Goal: Transaction & Acquisition: Book appointment/travel/reservation

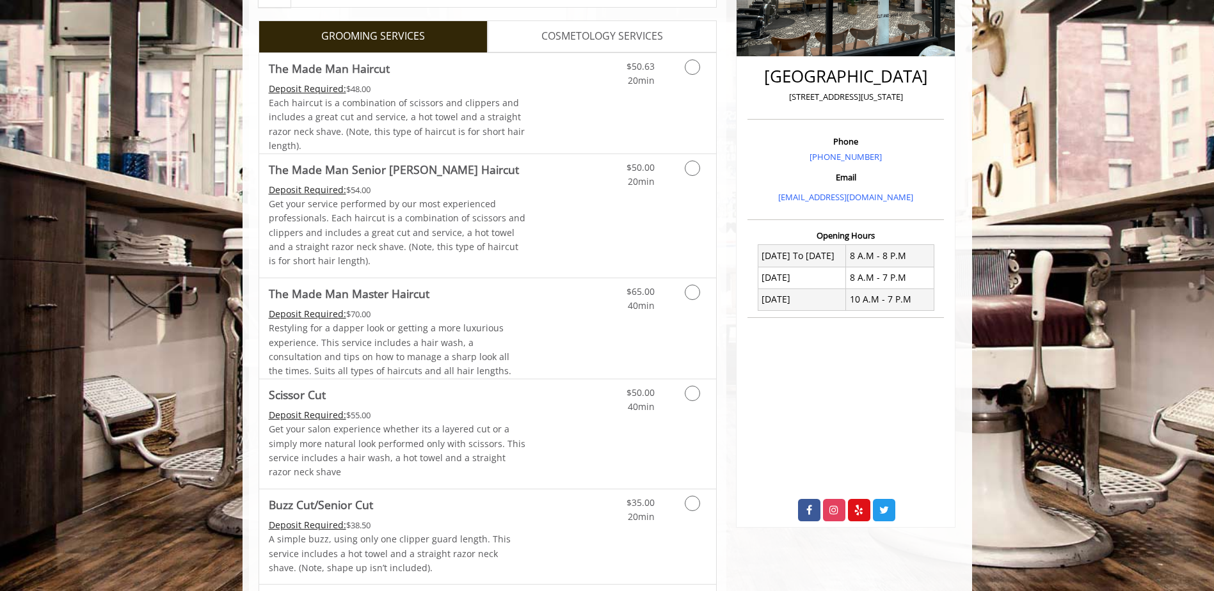
scroll to position [320, 0]
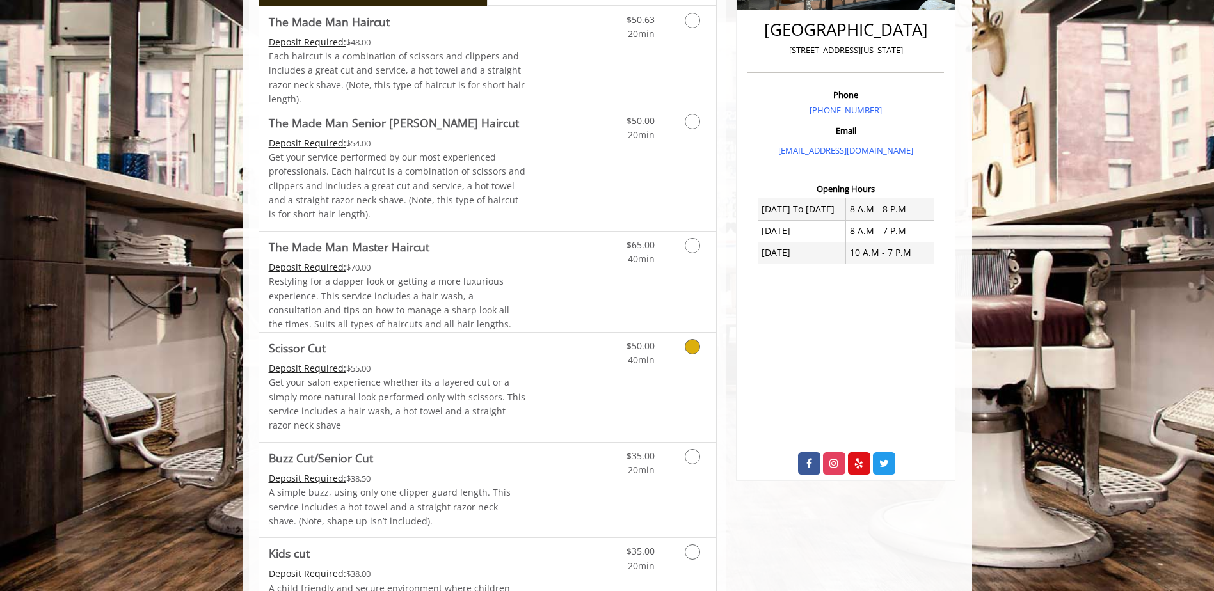
click at [689, 357] on link "Grooming services" at bounding box center [690, 350] width 33 height 35
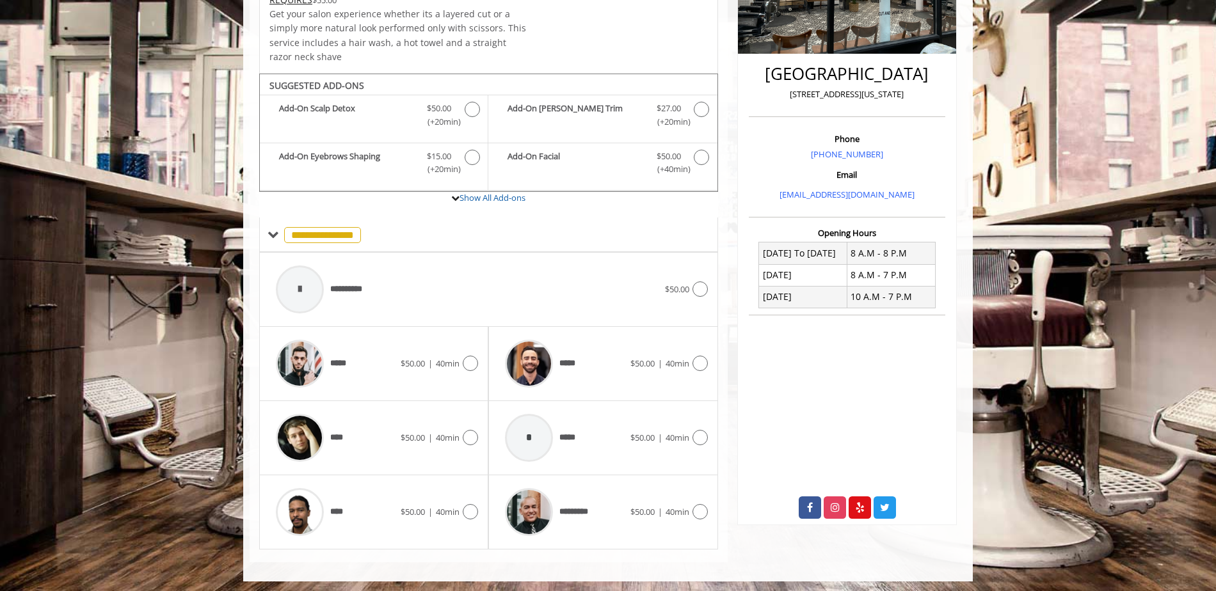
scroll to position [279, 0]
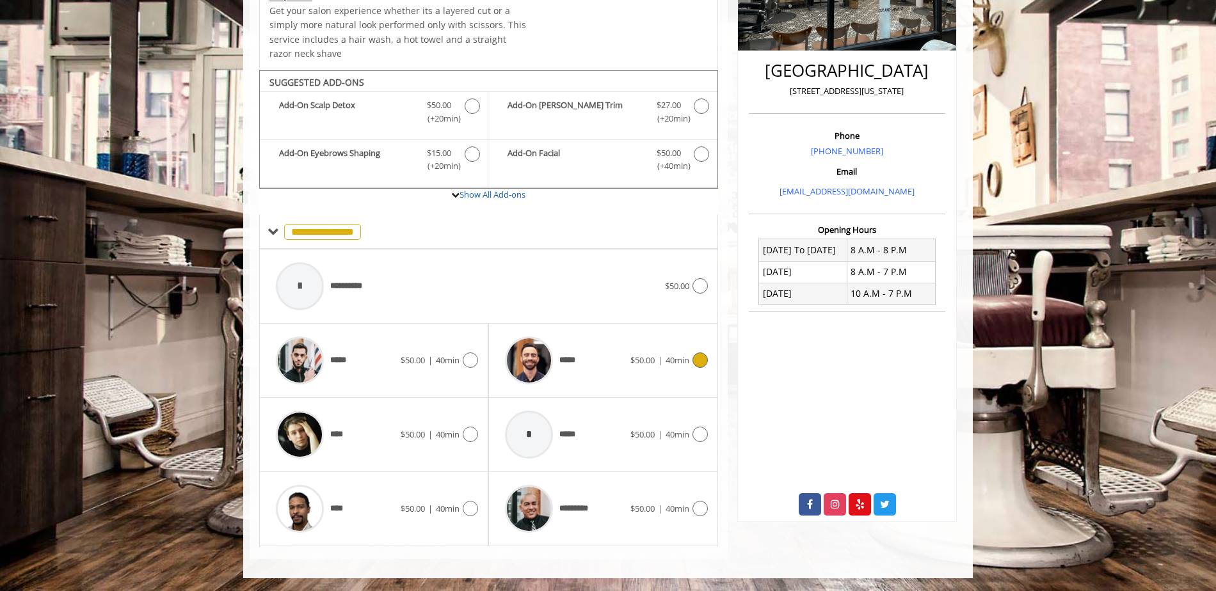
click at [702, 360] on icon at bounding box center [700, 360] width 15 height 15
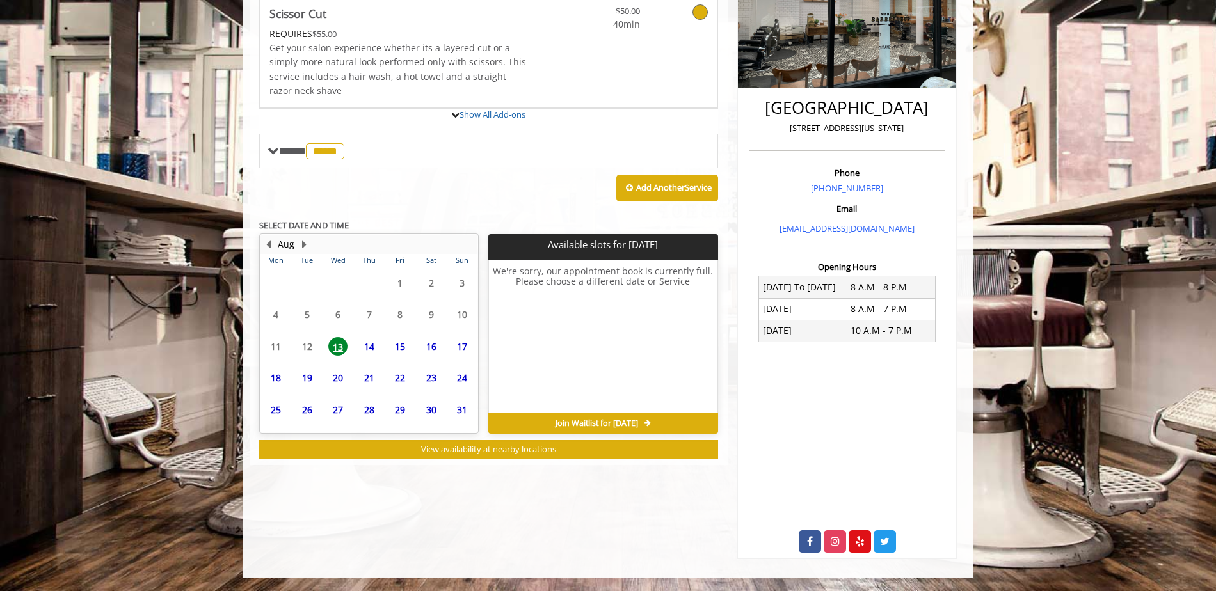
scroll to position [266, 0]
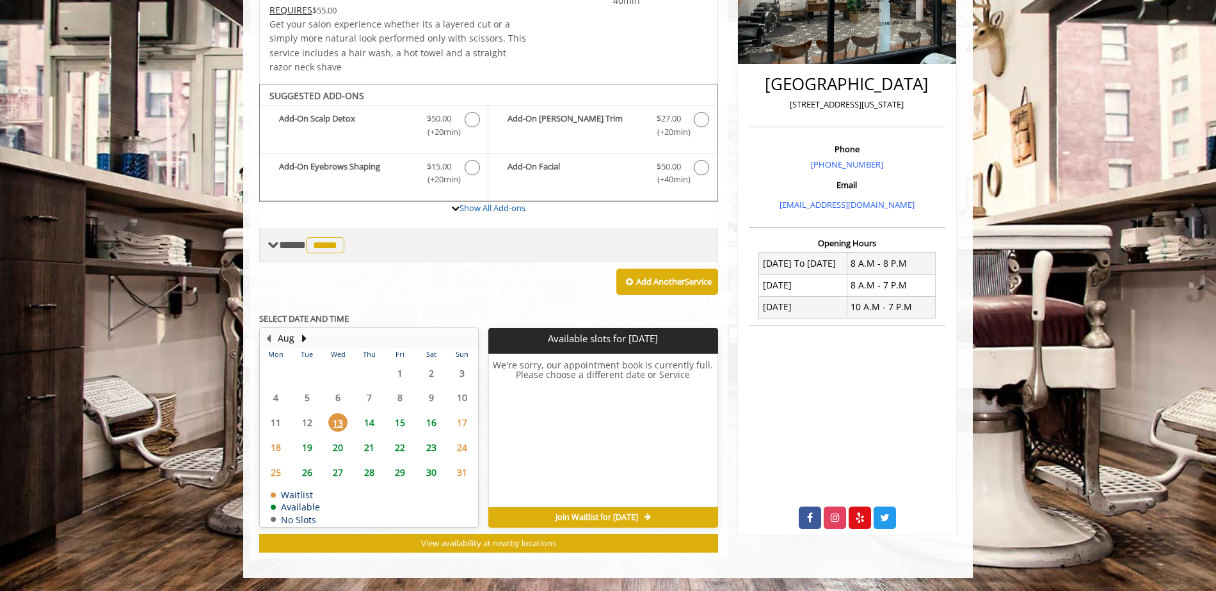
click at [333, 252] on span "*****" at bounding box center [325, 245] width 38 height 16
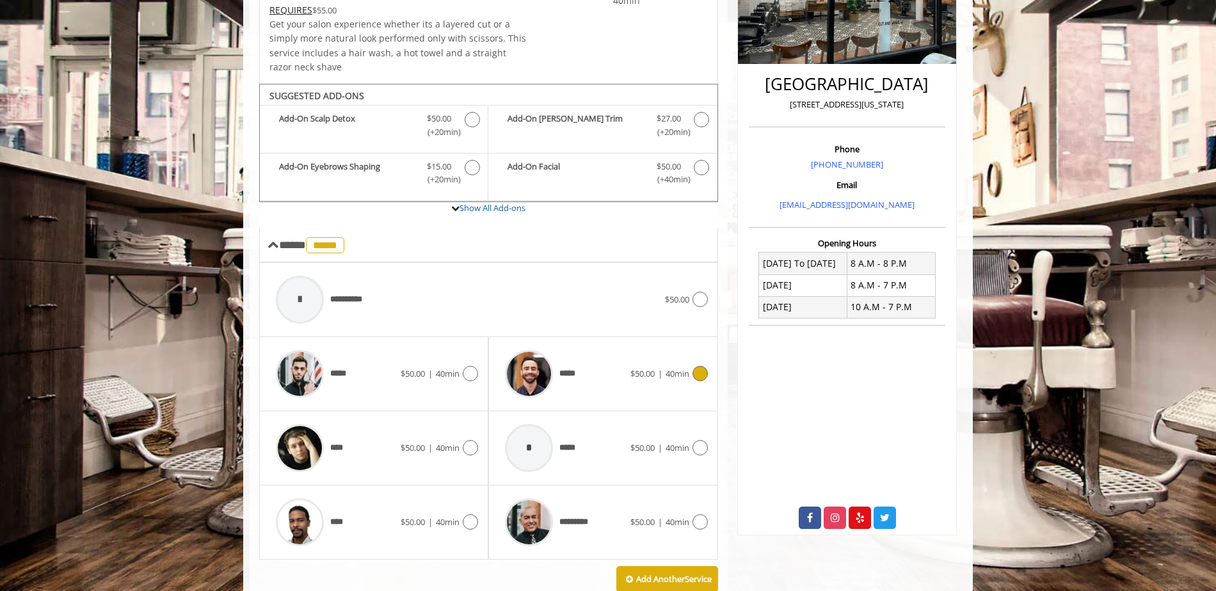
click at [705, 360] on icon at bounding box center [700, 373] width 15 height 15
click at [467, 360] on icon at bounding box center [470, 447] width 15 height 15
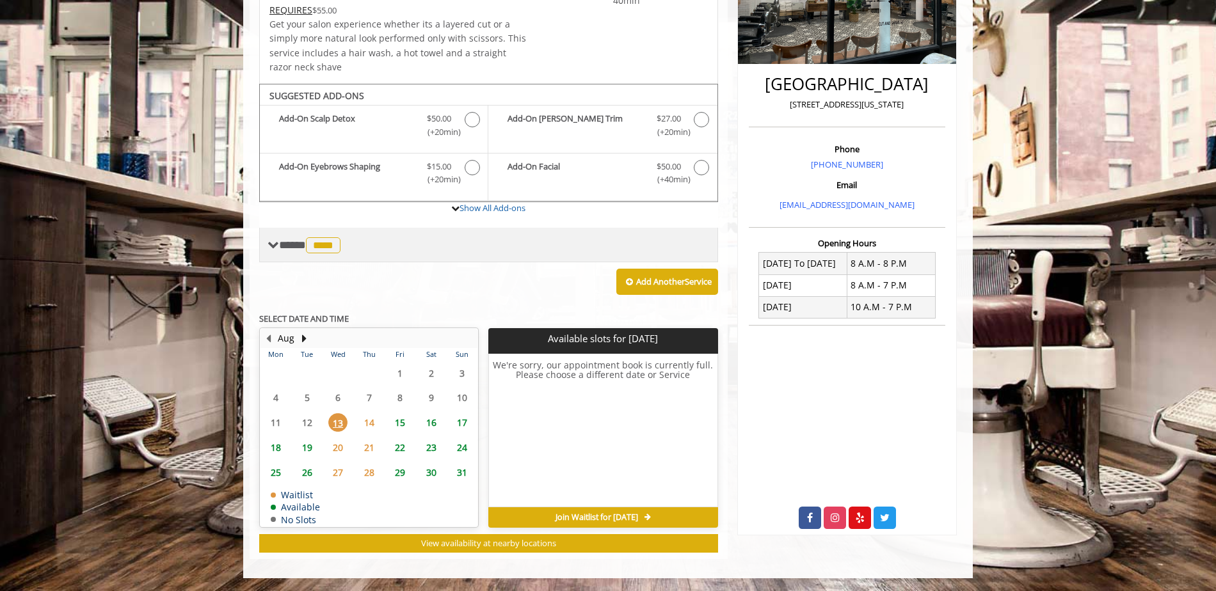
click at [323, 241] on span "****" at bounding box center [323, 245] width 35 height 16
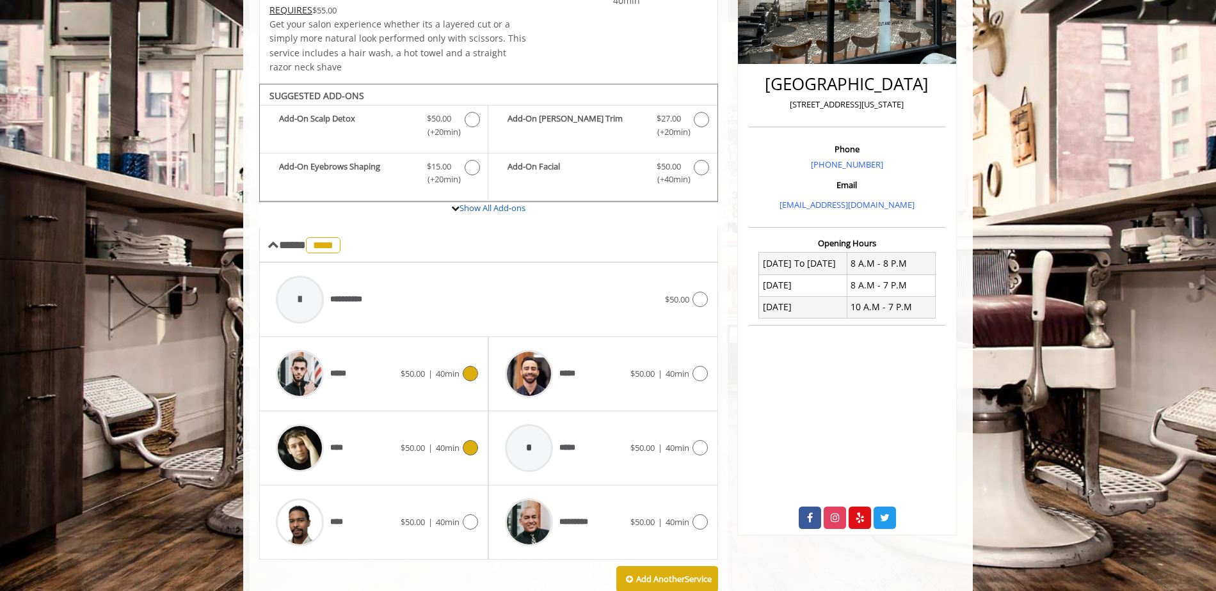
click at [474, 360] on icon at bounding box center [470, 373] width 15 height 15
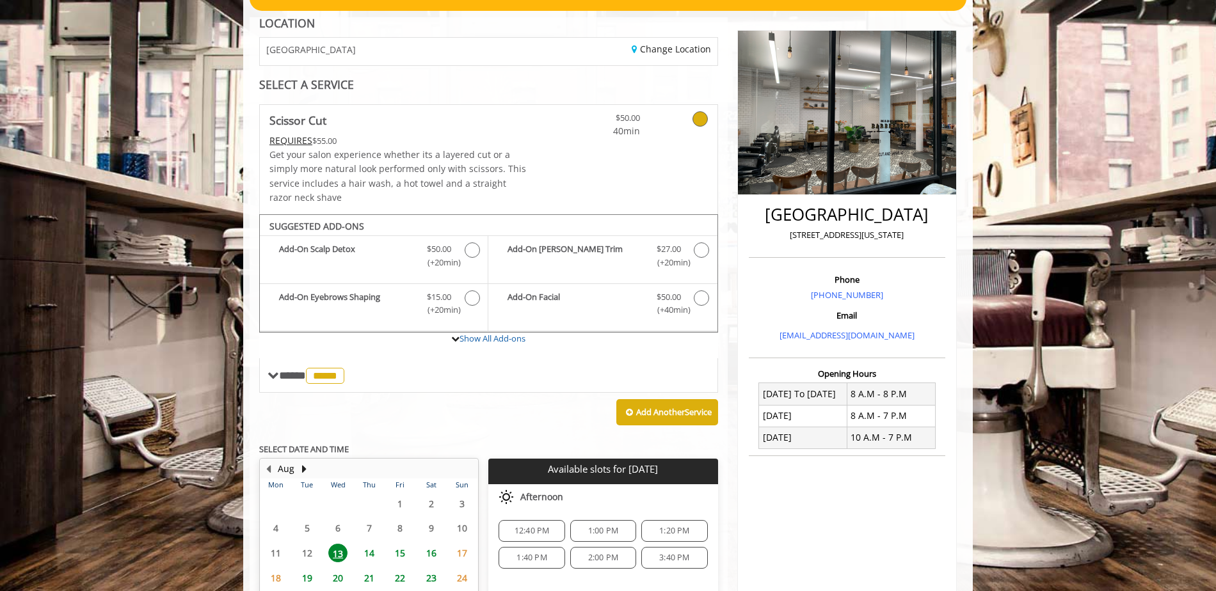
scroll to position [0, 0]
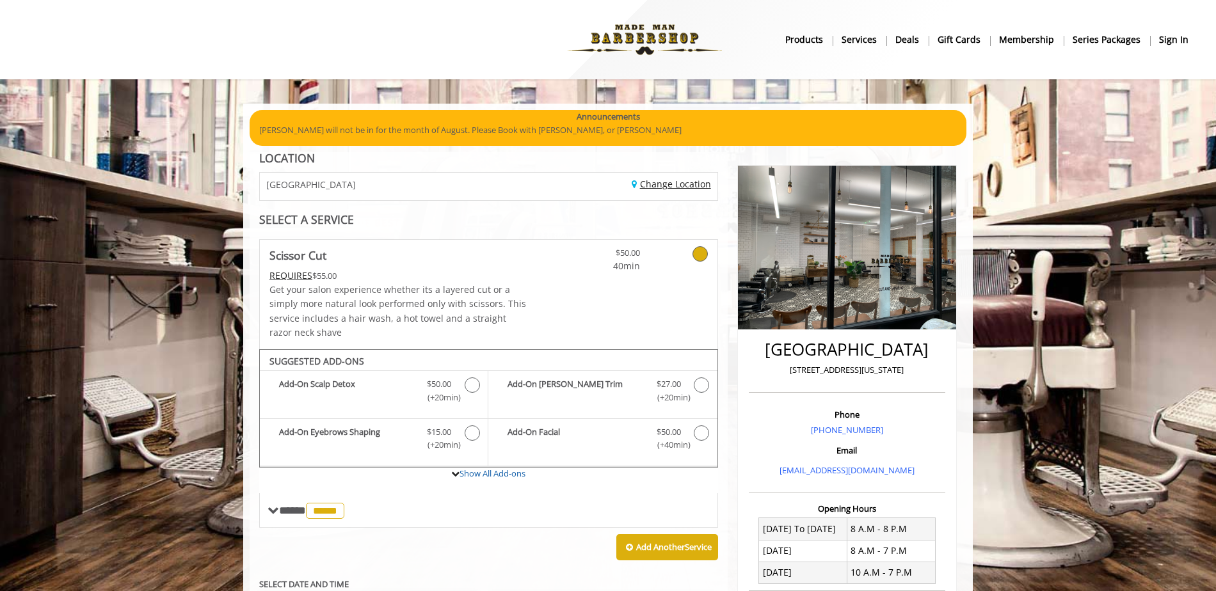
click at [682, 183] on link "Change Location" at bounding box center [671, 184] width 79 height 12
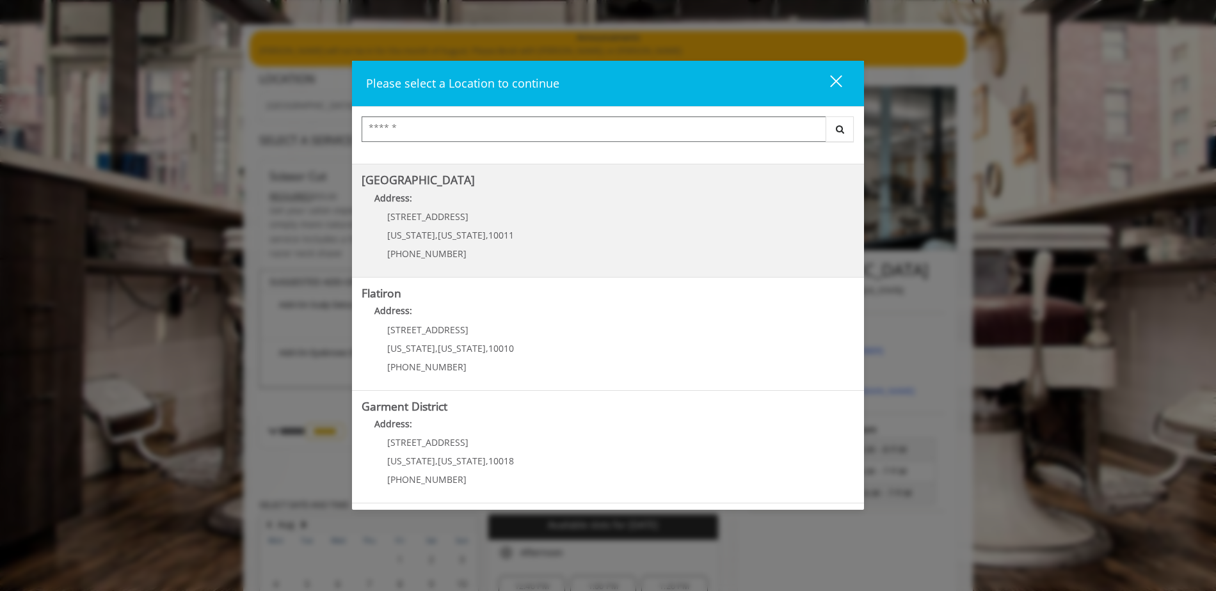
scroll to position [192, 0]
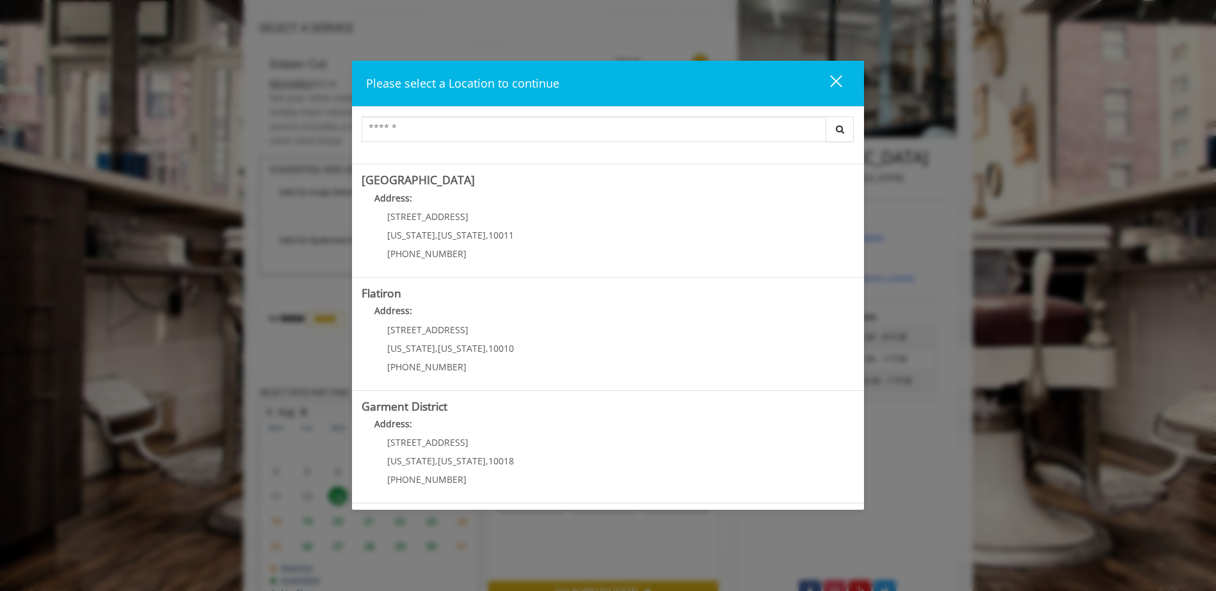
click at [814, 77] on div "close" at bounding box center [828, 83] width 26 height 19
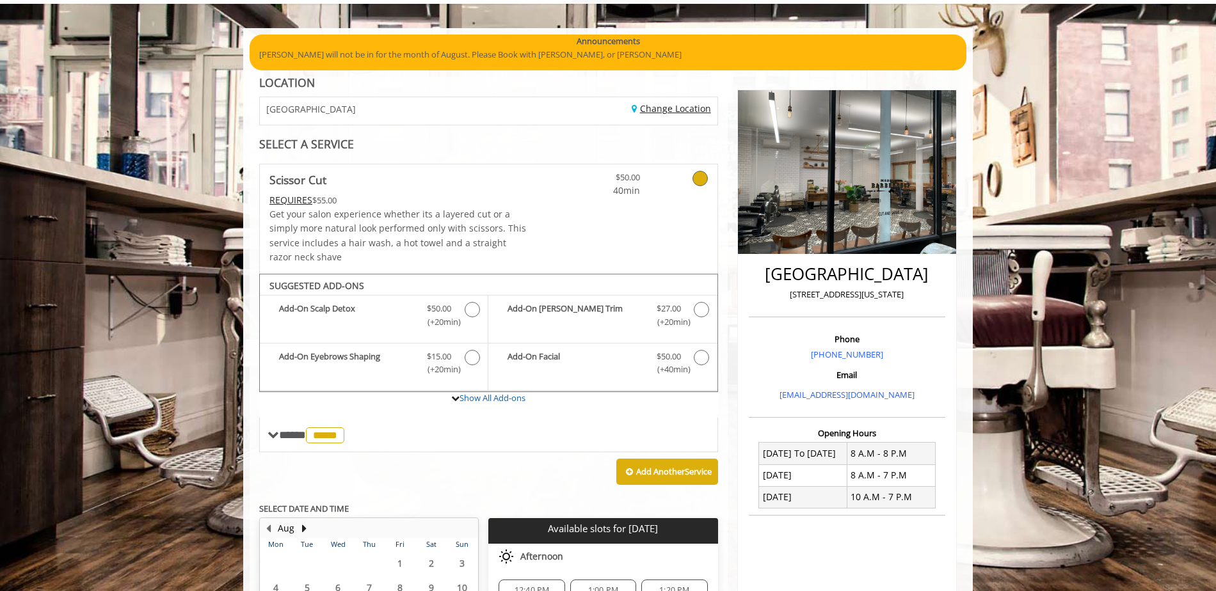
scroll to position [74, 0]
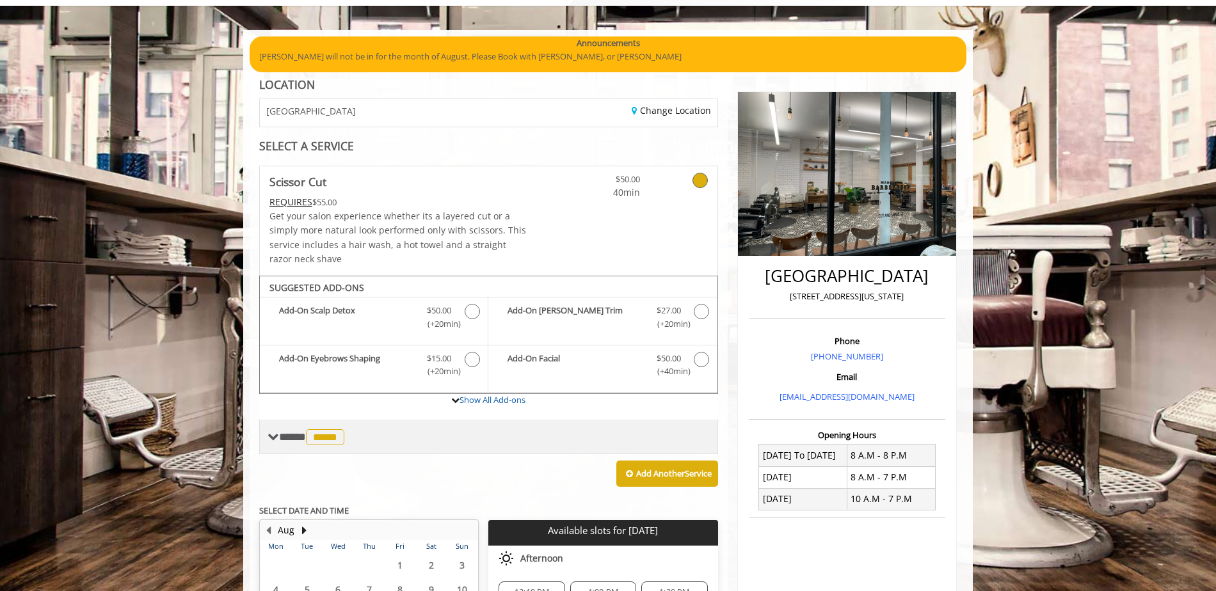
click at [331, 360] on span "*****" at bounding box center [325, 438] width 38 height 16
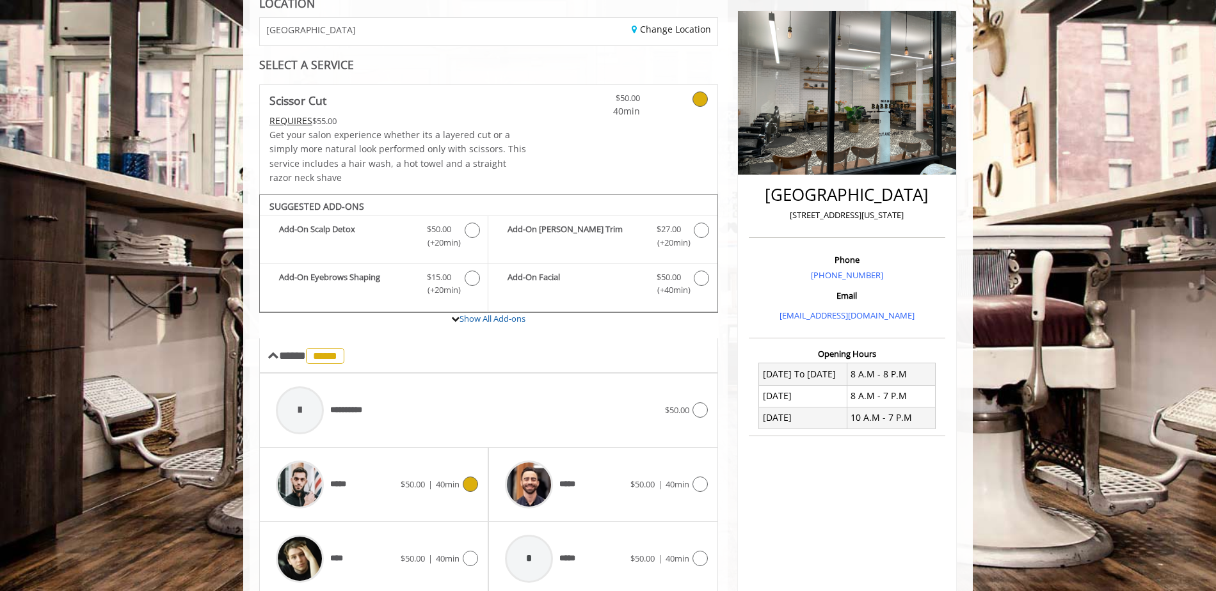
scroll to position [202, 0]
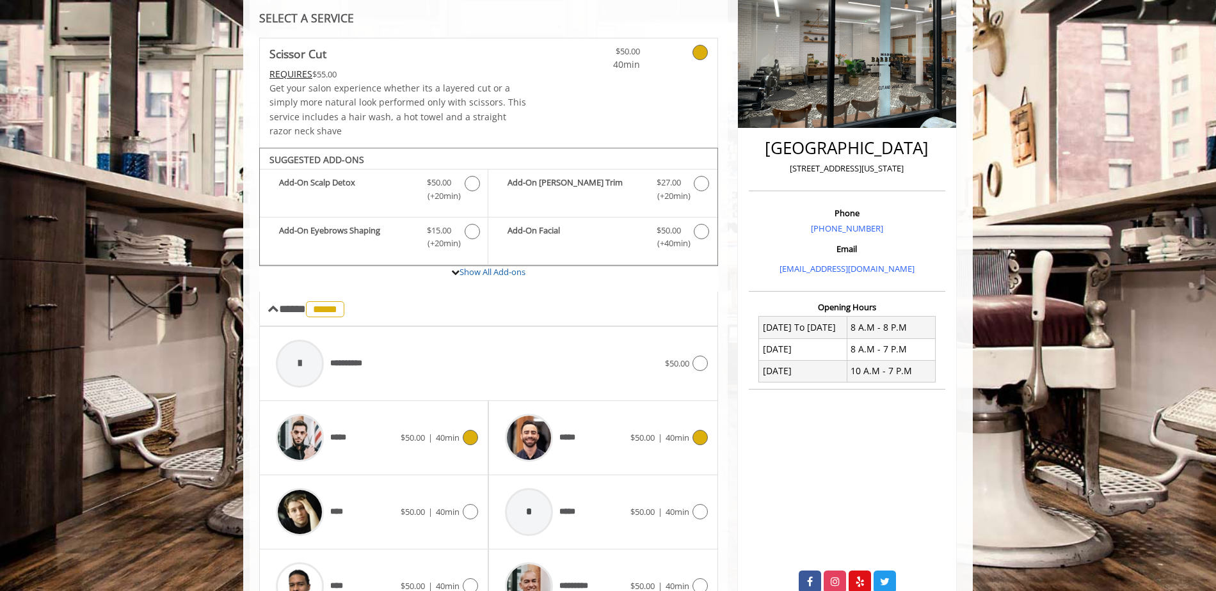
click at [689, 360] on div at bounding box center [698, 437] width 19 height 15
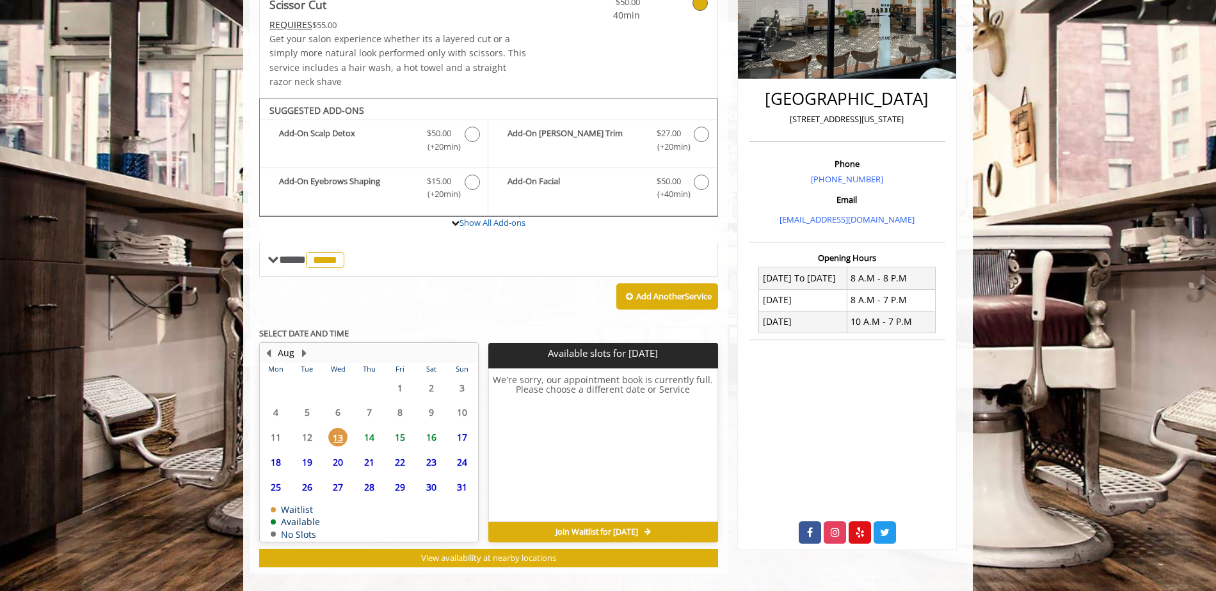
scroll to position [266, 0]
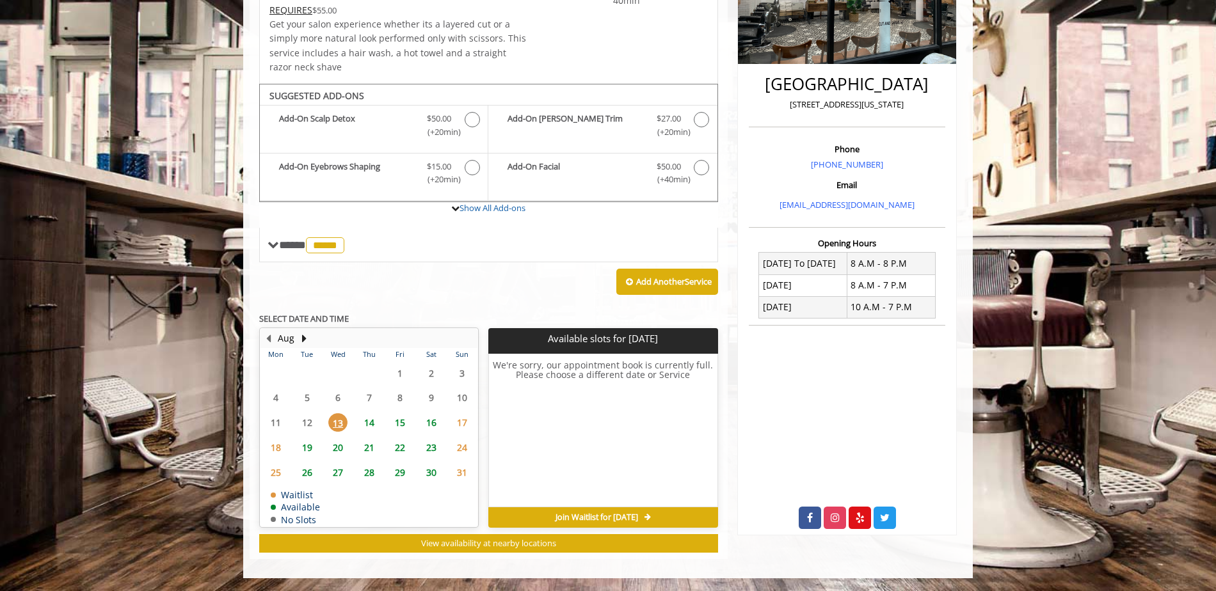
click at [371, 360] on span "14" at bounding box center [369, 423] width 19 height 19
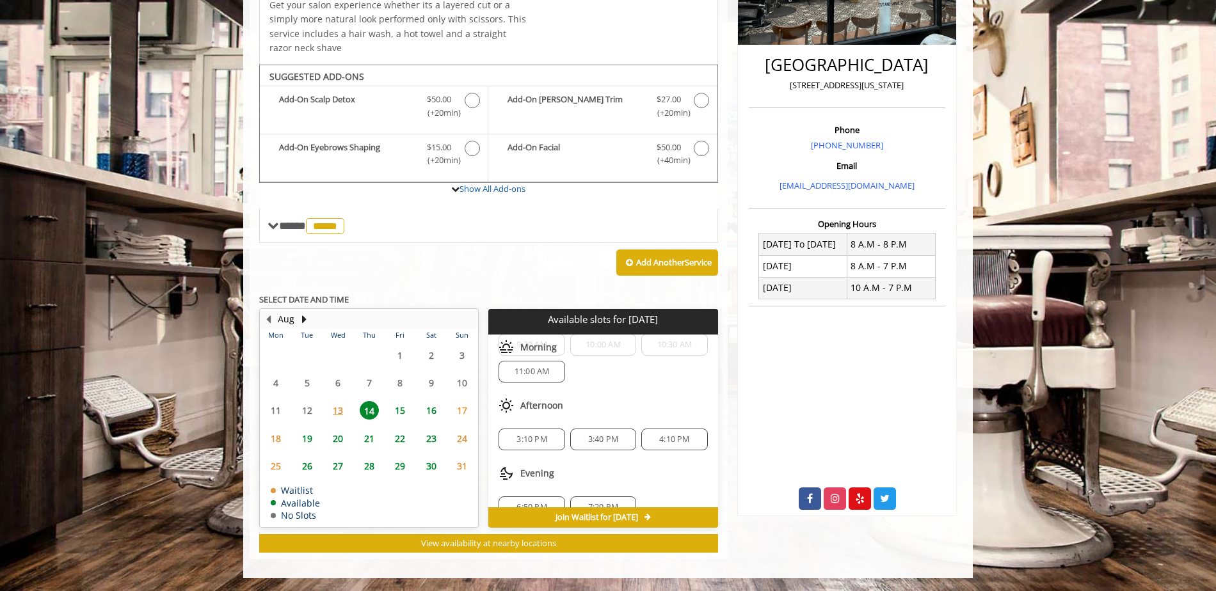
scroll to position [58, 0]
click at [521, 360] on div "6:50 PM" at bounding box center [532, 487] width 66 height 22
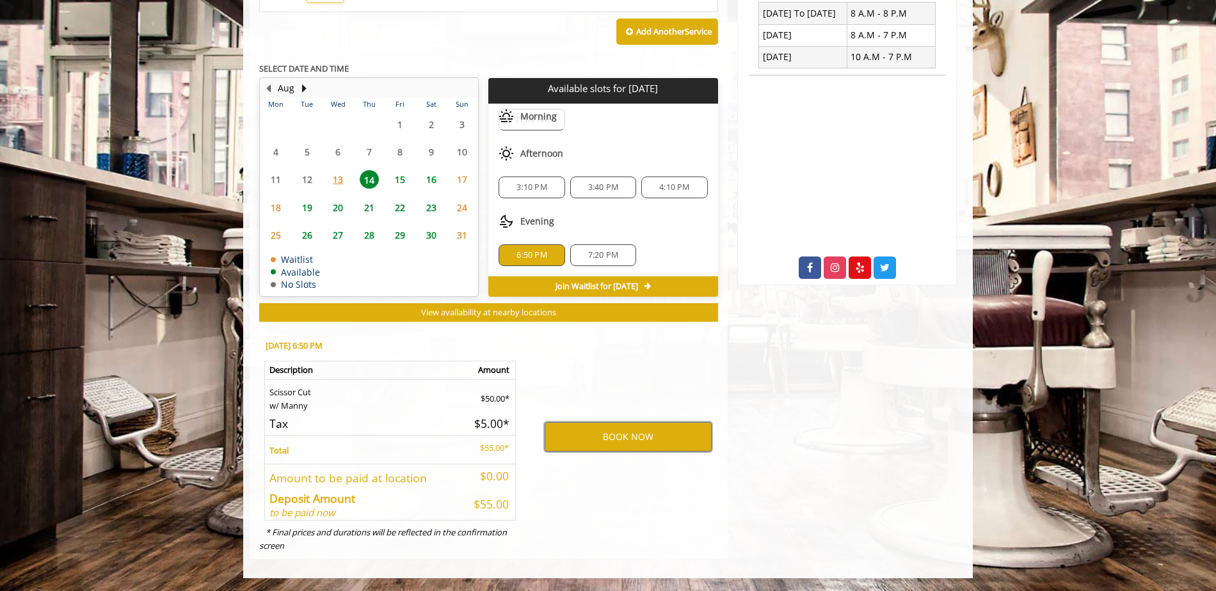
scroll to position [0, 0]
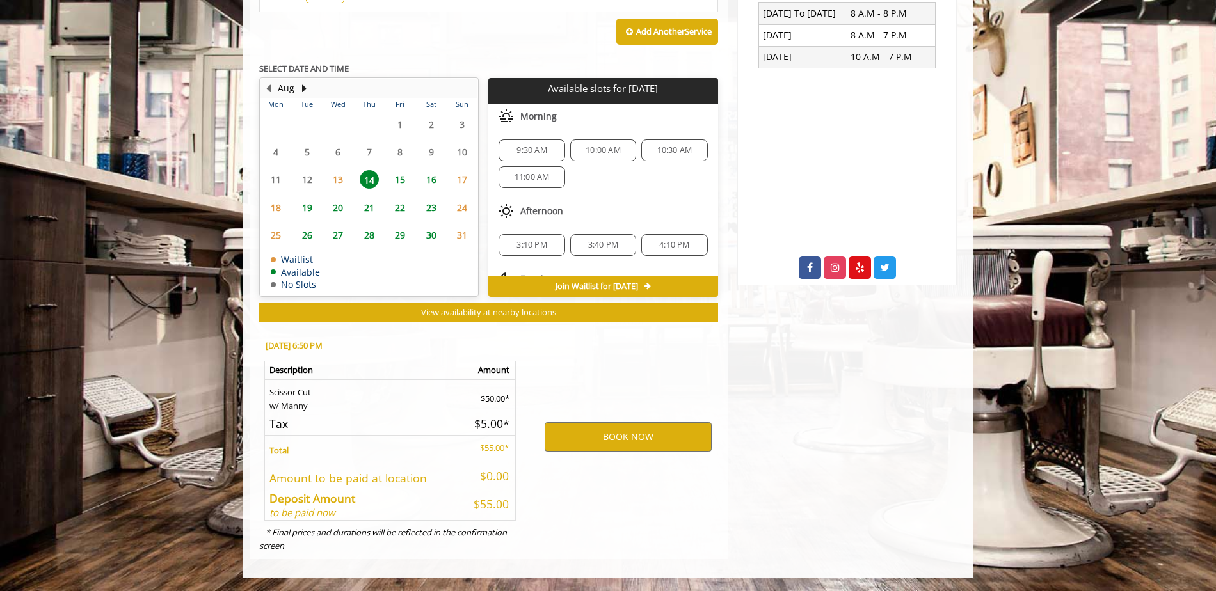
click at [668, 242] on span "4:10 PM" at bounding box center [674, 245] width 30 height 10
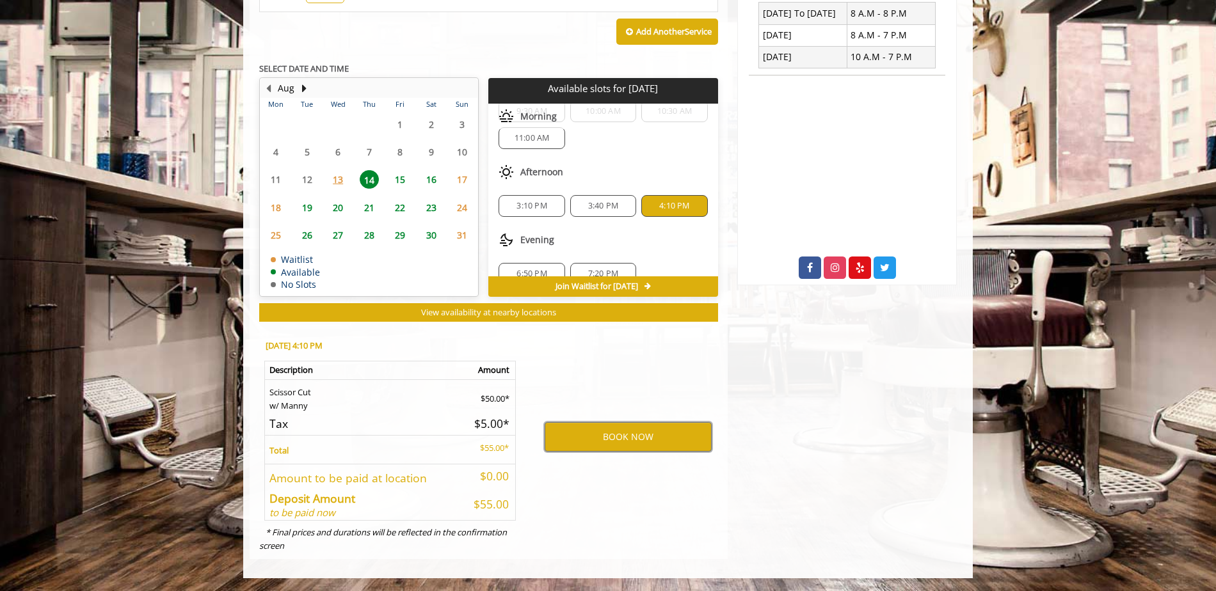
scroll to position [58, 0]
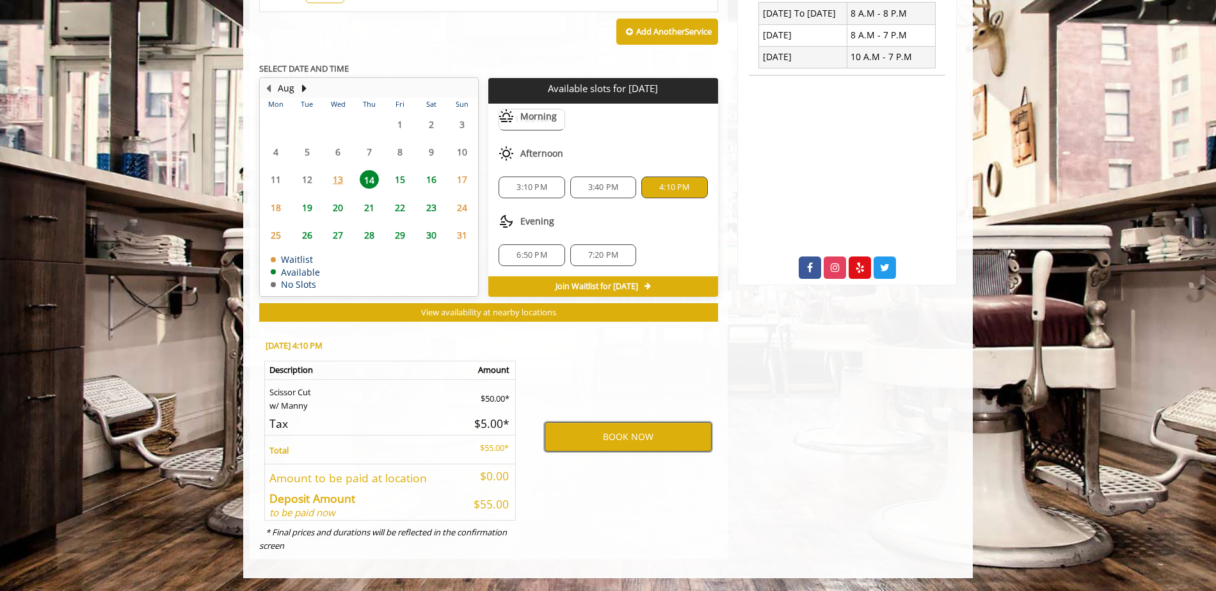
click at [681, 360] on button "BOOK NOW" at bounding box center [628, 436] width 167 height 29
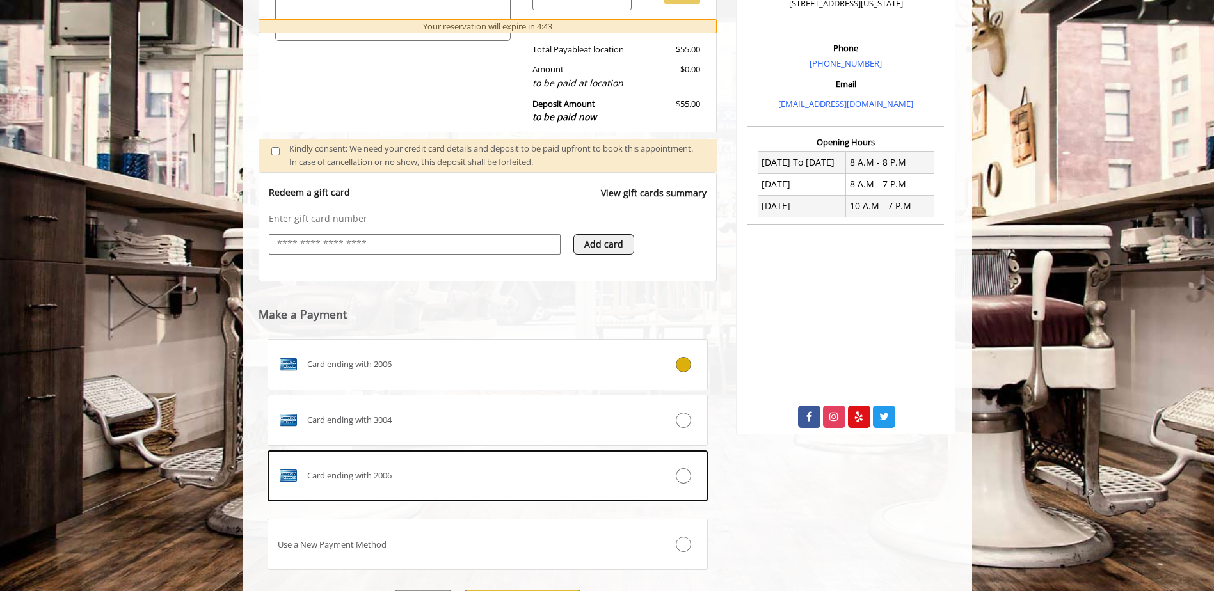
scroll to position [372, 0]
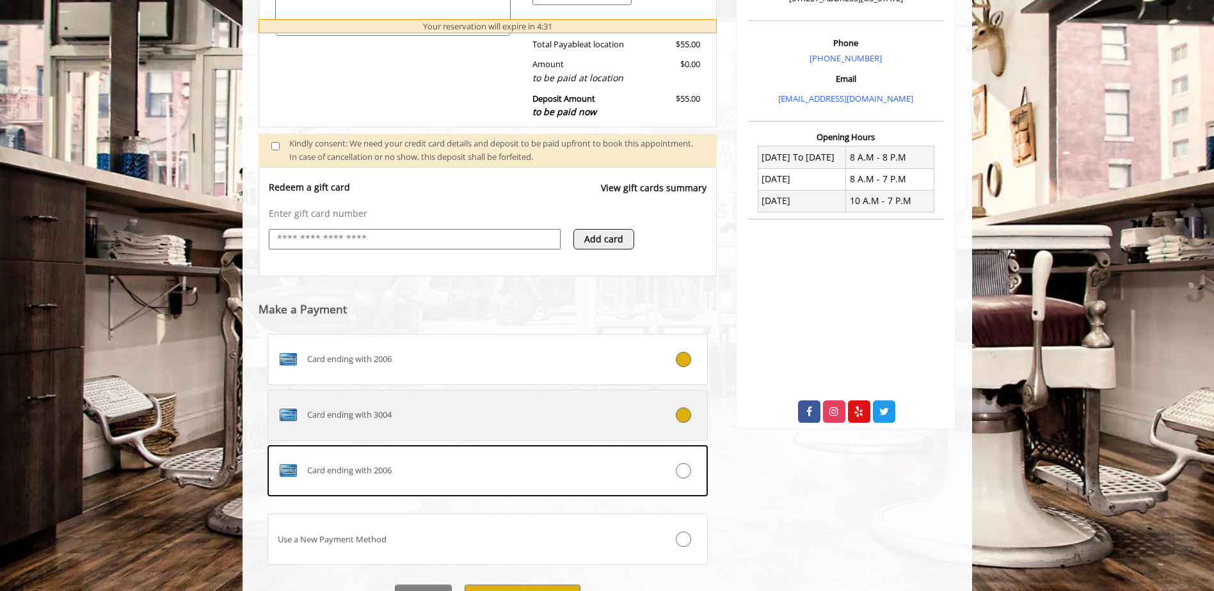
click at [670, 360] on div at bounding box center [670, 415] width 73 height 15
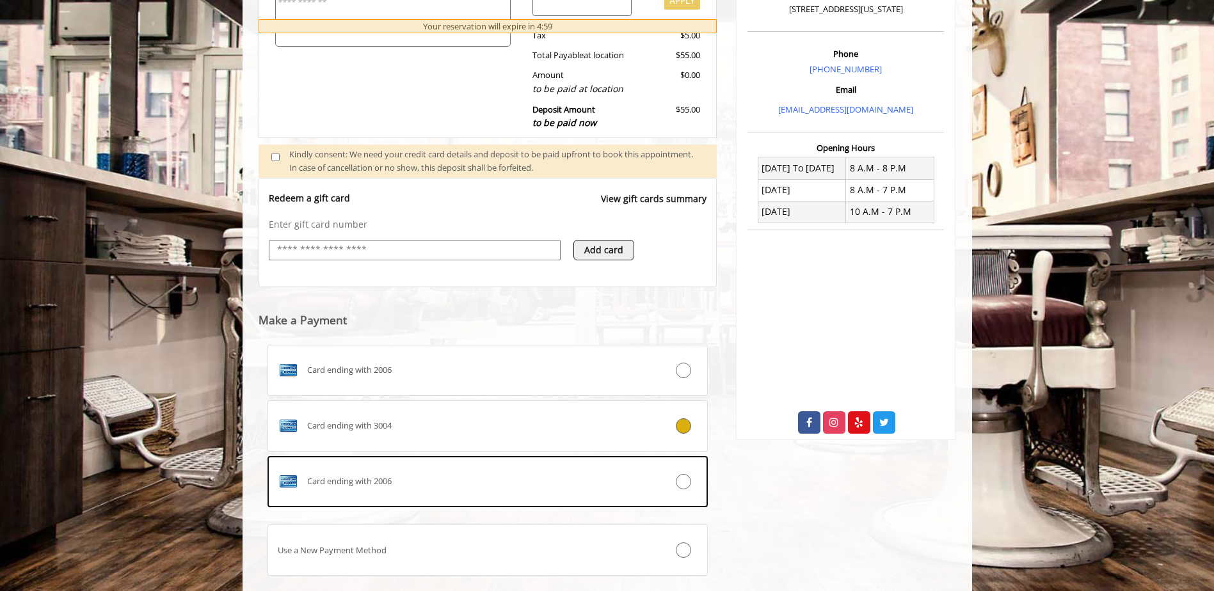
scroll to position [439, 0]
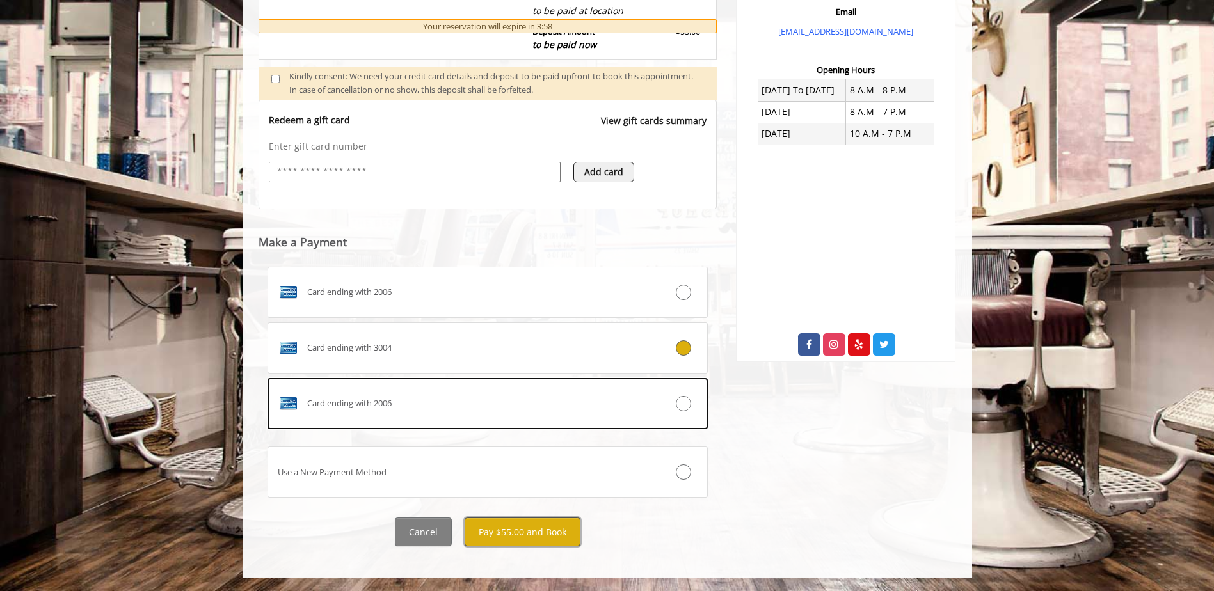
click at [510, 360] on button "Pay $55.00 and Book" at bounding box center [523, 532] width 116 height 29
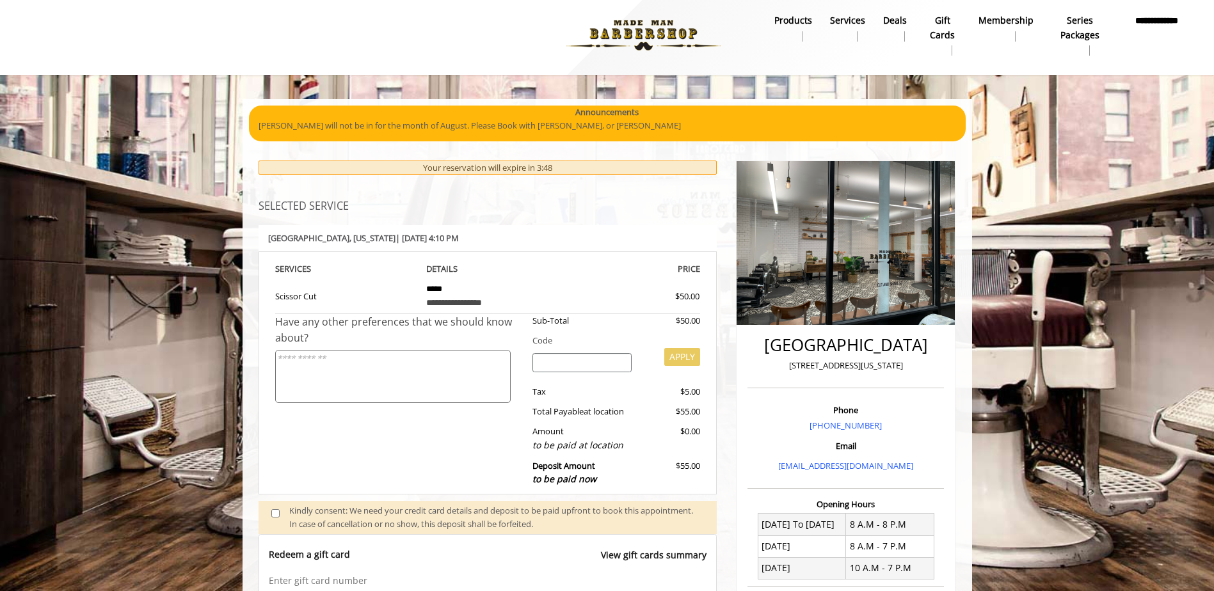
scroll to position [0, 0]
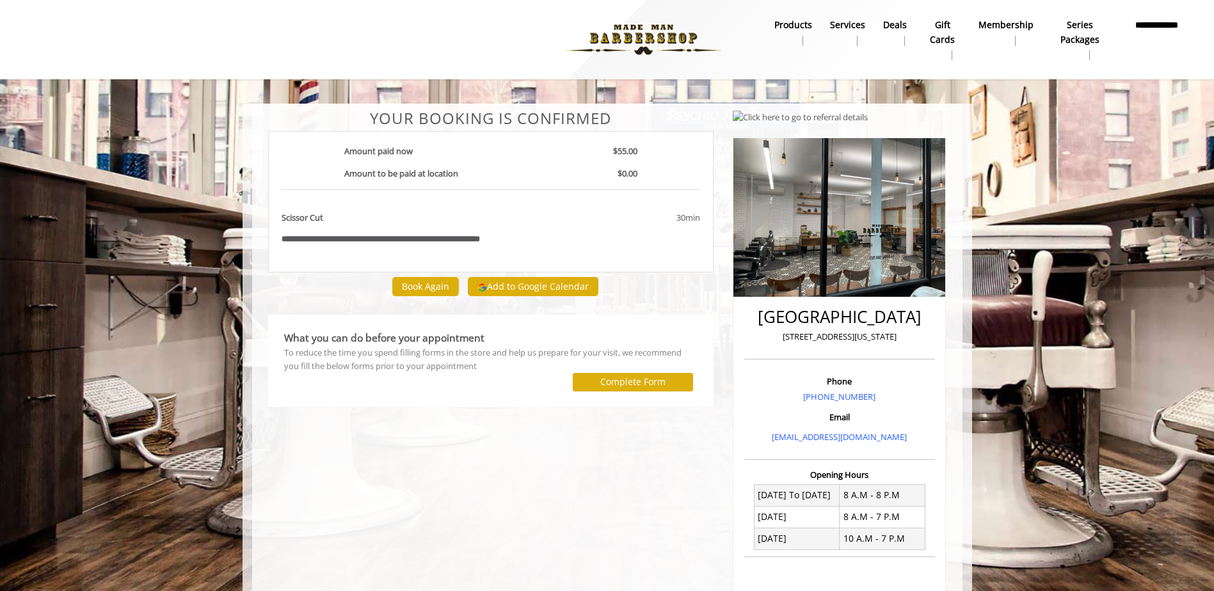
click at [394, 360] on div "What you can do before your appointment To reduce the time you spend filling fo…" at bounding box center [491, 361] width 427 height 74
